Goal: Task Accomplishment & Management: Use online tool/utility

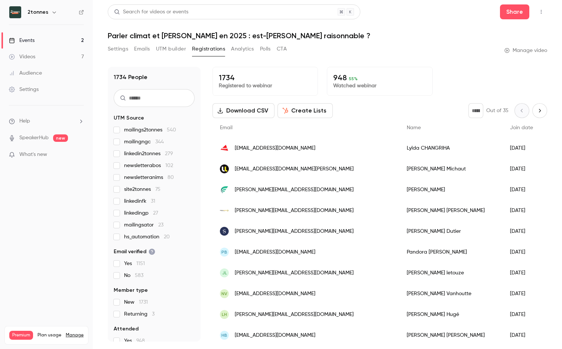
click at [53, 41] on link "Events 2" at bounding box center [46, 40] width 93 height 16
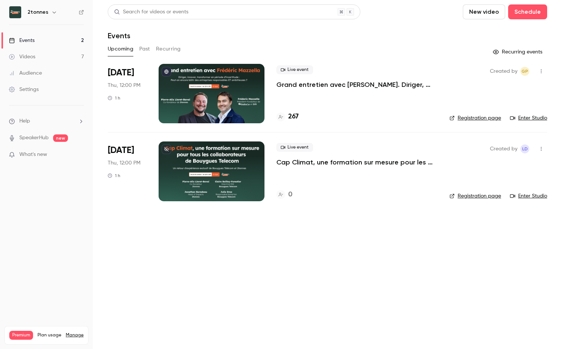
click at [286, 83] on p "Grand entretien avec Frédéric Mazzella. Diriger, innover, transformer en périod…" at bounding box center [357, 84] width 161 height 9
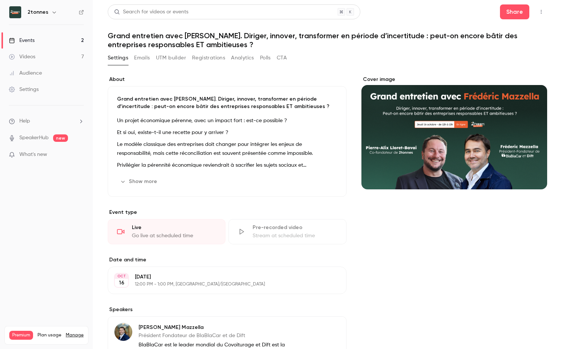
click at [142, 60] on button "Emails" at bounding box center [142, 58] width 16 height 12
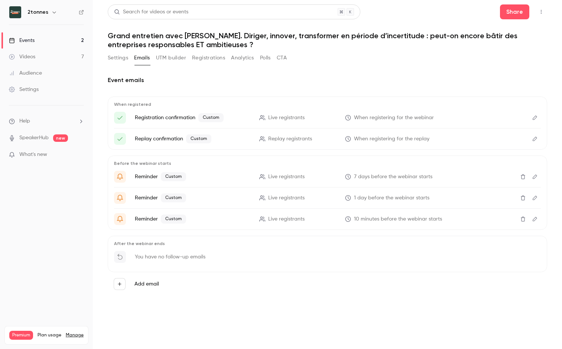
click at [209, 60] on button "Registrations" at bounding box center [208, 58] width 33 height 12
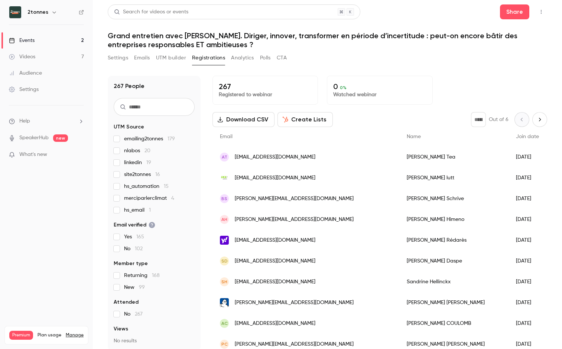
click at [72, 42] on link "Events 2" at bounding box center [46, 40] width 93 height 16
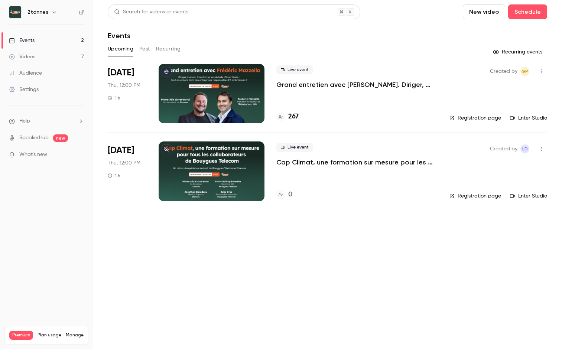
click at [281, 278] on main "Search for videos or events New video Schedule Events Upcoming Past Recurring R…" at bounding box center [328, 174] width 470 height 349
click at [126, 17] on div "Search for videos or events" at bounding box center [234, 11] width 253 height 15
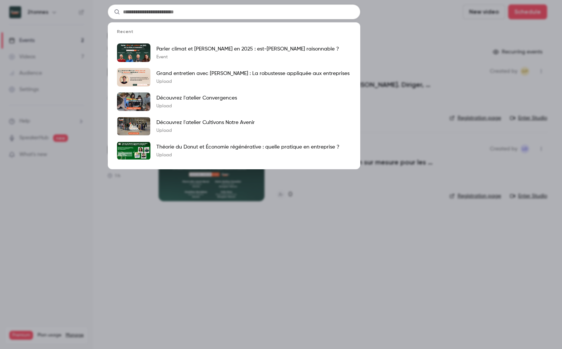
click at [65, 57] on div "Recent Parler climat et carbone en 2025 : est-ce bien raisonnable ? Event Grand…" at bounding box center [281, 174] width 562 height 349
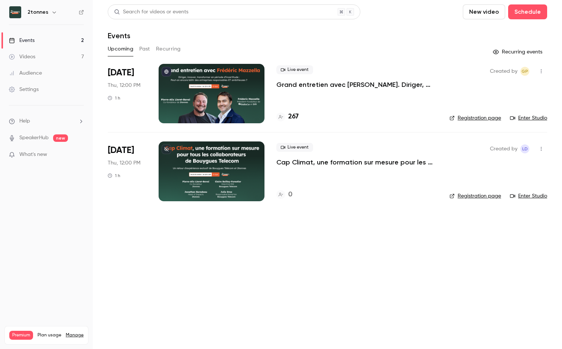
click at [55, 71] on link "Audience" at bounding box center [46, 73] width 93 height 16
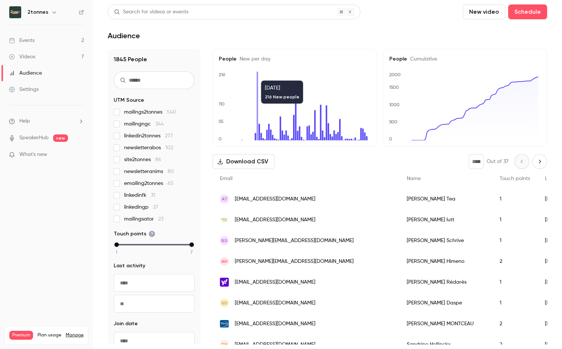
click at [162, 6] on div "Search for videos or events" at bounding box center [234, 11] width 253 height 15
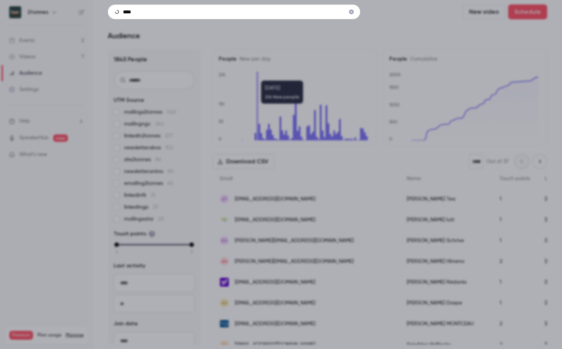
type input "*****"
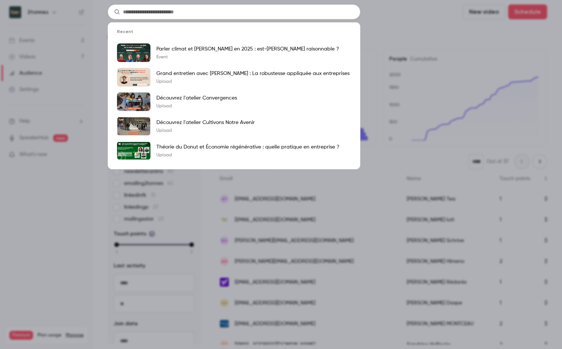
click at [117, 22] on ul "Recent Parler climat et carbone en 2025 : est-ce bien raisonnable ? Event Grand…" at bounding box center [234, 95] width 253 height 147
click at [99, 13] on div "Recent Parler climat et carbone en 2025 : est-ce bien raisonnable ? Event Grand…" at bounding box center [281, 174] width 562 height 349
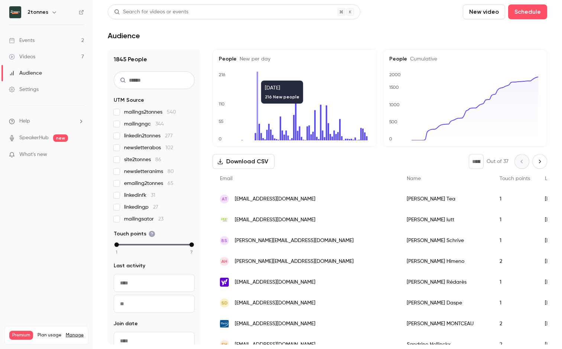
click at [155, 82] on input "text" at bounding box center [154, 80] width 81 height 18
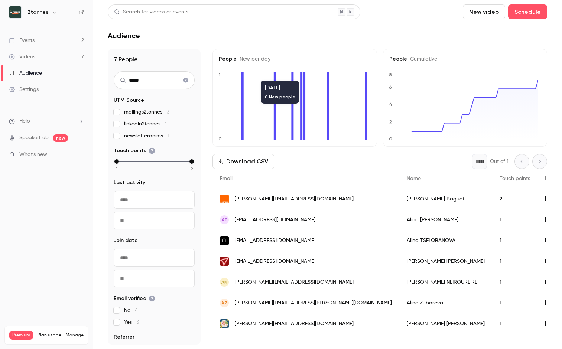
type input "*****"
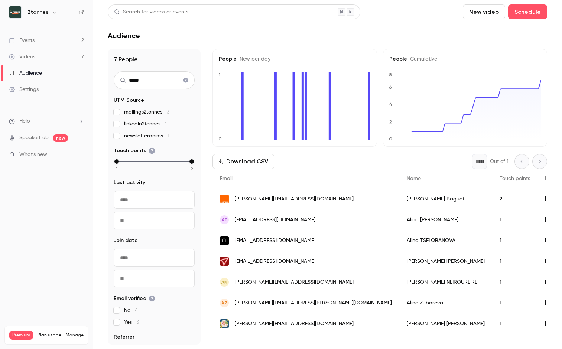
click at [400, 300] on div "Alina Zubareva" at bounding box center [446, 303] width 93 height 21
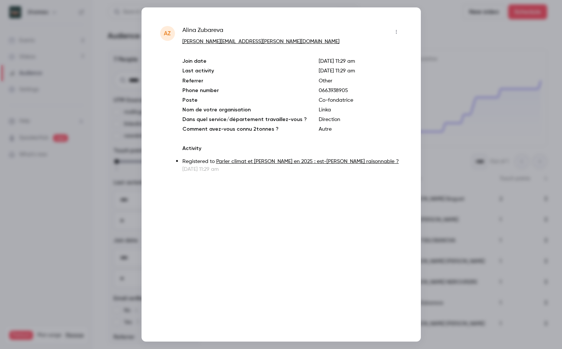
click at [394, 29] on button "button" at bounding box center [397, 32] width 12 height 12
click at [395, 28] on div at bounding box center [281, 174] width 562 height 349
click at [321, 181] on div "AZ Alina Zubareva alline.zubareva@gmail.com Join date Aug 18, 2025 11:29 am Las…" at bounding box center [282, 174] width 280 height 335
click at [240, 161] on link "Parler climat et [PERSON_NAME] en 2025 : est-[PERSON_NAME] raisonnable ?" at bounding box center [307, 161] width 183 height 5
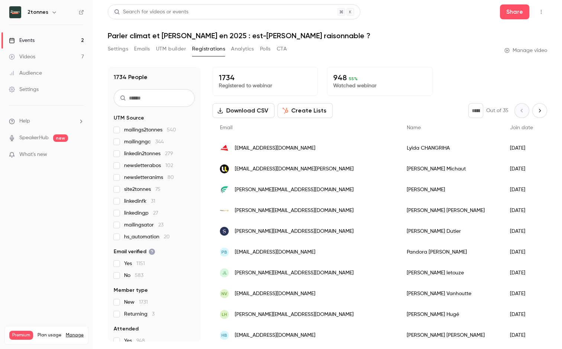
click at [135, 93] on input "text" at bounding box center [154, 98] width 81 height 18
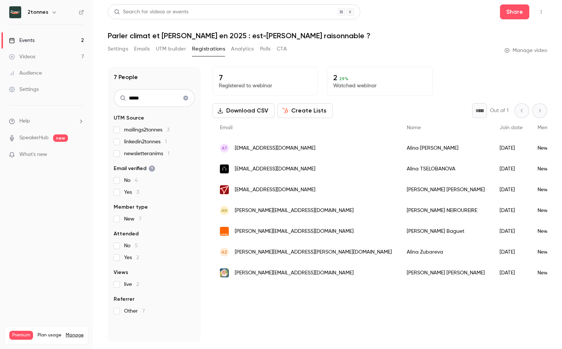
type input "*****"
click at [310, 256] on div "AZ [PERSON_NAME][EMAIL_ADDRESS][PERSON_NAME][DOMAIN_NAME]" at bounding box center [306, 252] width 187 height 21
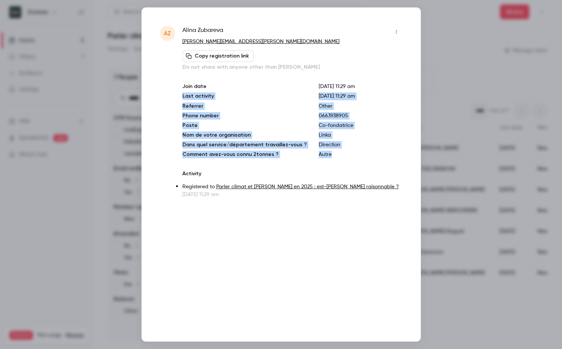
drag, startPoint x: 329, startPoint y: 151, endPoint x: 293, endPoint y: 91, distance: 70.1
click at [293, 91] on div "Join date [DATE] 11:29 am Last activity [DATE] 11:29 am Referrer Other Phone nu…" at bounding box center [293, 120] width 220 height 75
click at [293, 104] on p "Referrer" at bounding box center [245, 106] width 125 height 7
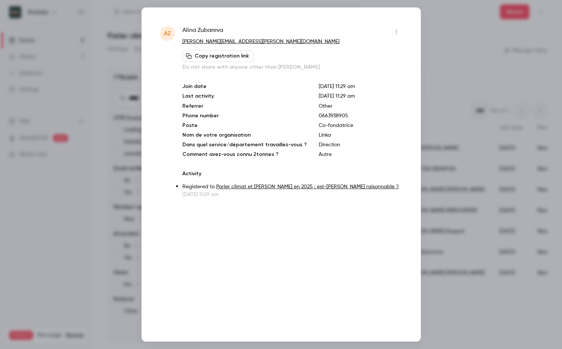
click at [238, 58] on button "Copy registration link" at bounding box center [218, 56] width 71 height 12
click at [445, 184] on div at bounding box center [281, 174] width 562 height 349
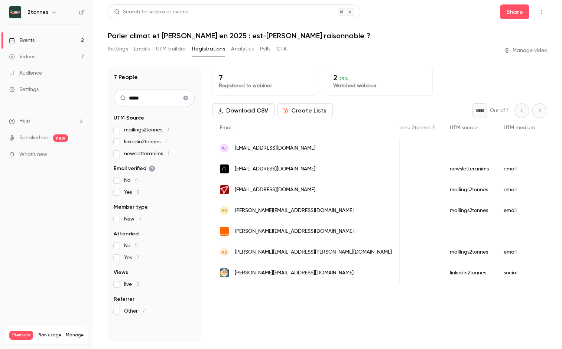
scroll to position [0, 803]
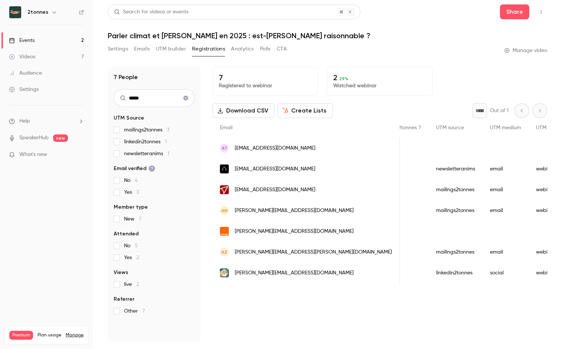
click at [335, 342] on main "Search for videos or events Share Parler climat et [PERSON_NAME] en 2025 : est-…" at bounding box center [328, 174] width 470 height 349
click at [413, 41] on div "Search for videos or events Share Parler climat et [PERSON_NAME] en 2025 : est-…" at bounding box center [328, 173] width 440 height 338
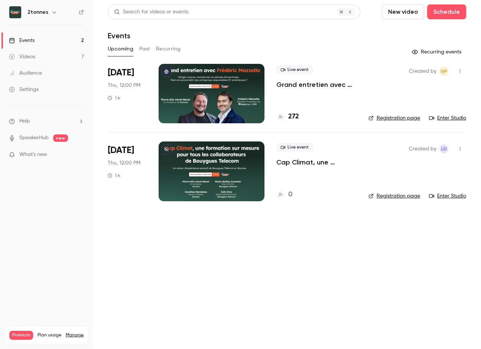
click at [148, 47] on button "Past" at bounding box center [144, 49] width 11 height 12
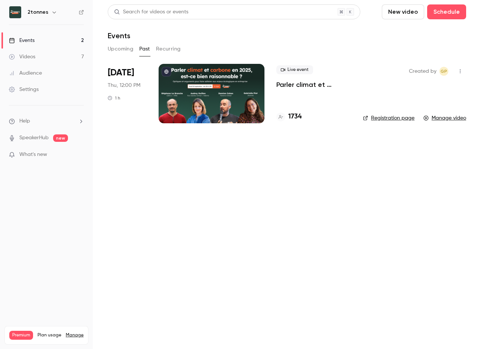
click at [202, 105] on div at bounding box center [212, 93] width 106 height 59
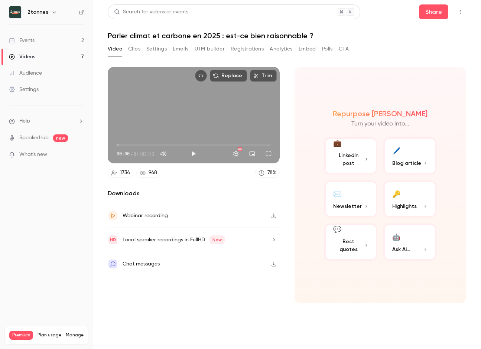
click at [212, 50] on button "UTM builder" at bounding box center [210, 49] width 30 height 12
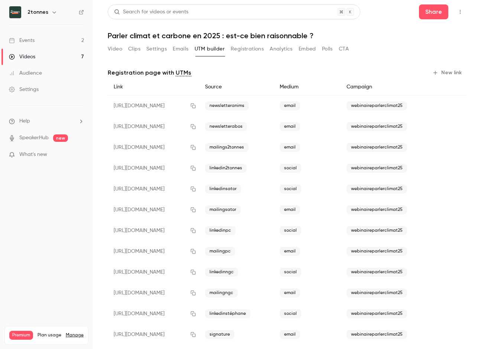
click at [456, 8] on button "Top Bar Actions" at bounding box center [461, 12] width 12 height 12
click at [310, 63] on div at bounding box center [240, 174] width 481 height 349
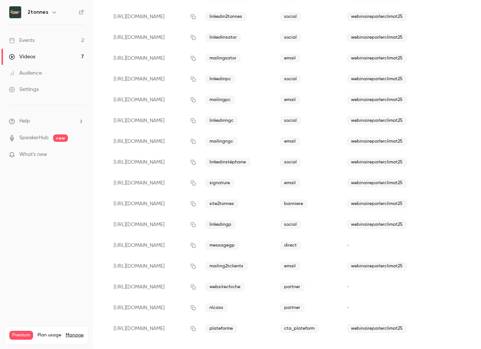
scroll to position [154, 0]
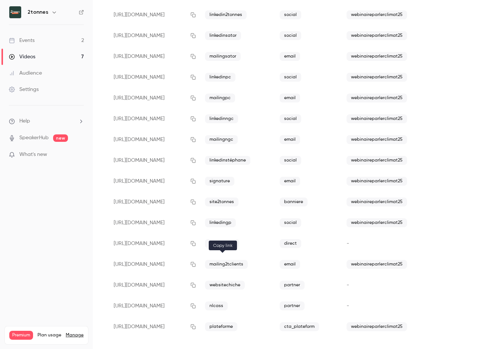
click at [196, 264] on icon "button" at bounding box center [193, 264] width 5 height 5
